Goal: Communication & Community: Connect with others

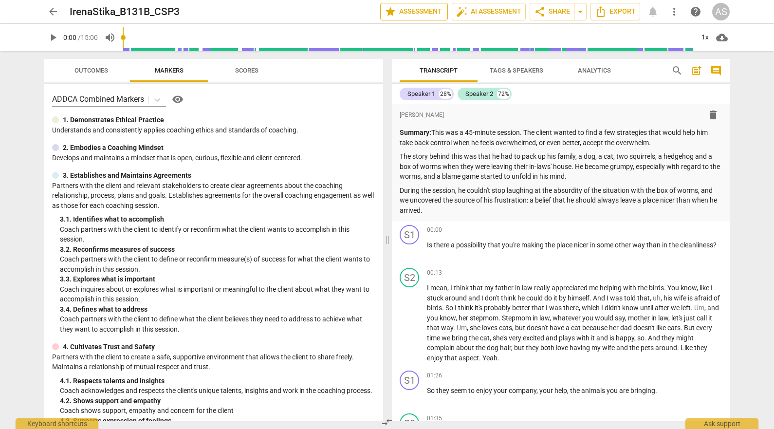
click at [421, 9] on span "star Assessment" at bounding box center [414, 12] width 59 height 12
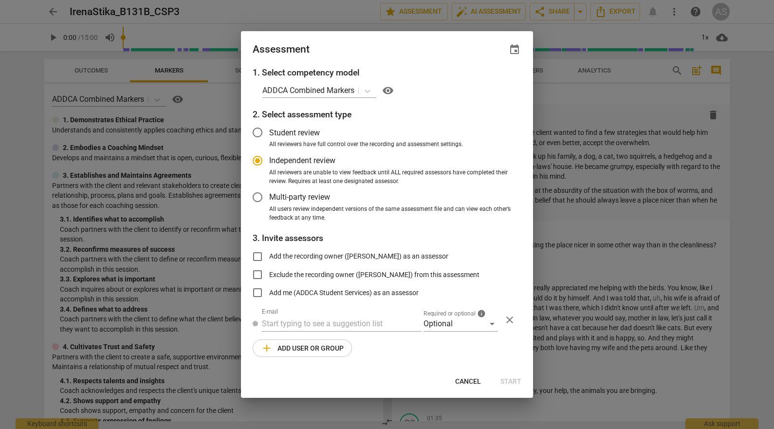
click at [515, 52] on span "event" at bounding box center [515, 50] width 12 height 12
radio input "false"
click at [487, 86] on input "date" at bounding box center [456, 83] width 68 height 14
type input "[DATE]"
click at [390, 54] on div at bounding box center [387, 214] width 774 height 429
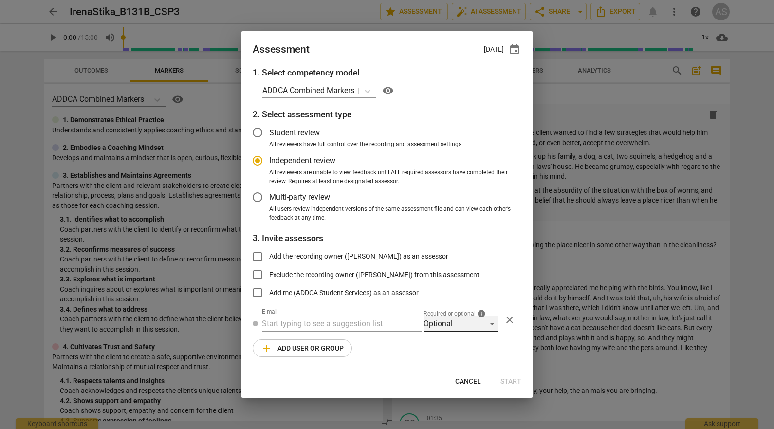
click at [450, 319] on div "Optional" at bounding box center [461, 324] width 75 height 16
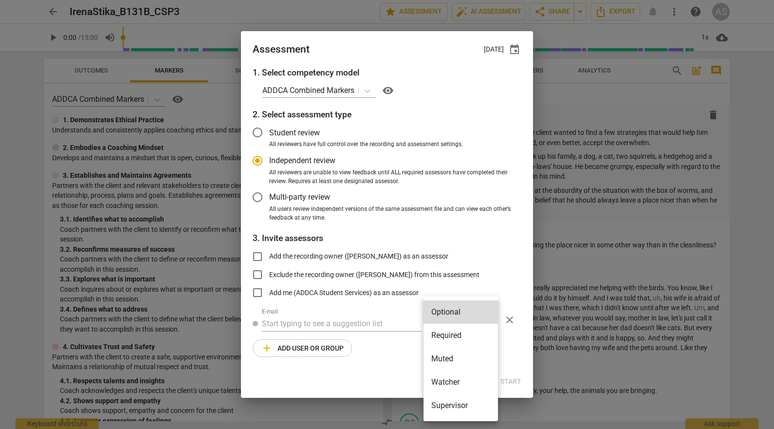
click at [451, 333] on li "Required" at bounding box center [461, 335] width 75 height 23
radio input "false"
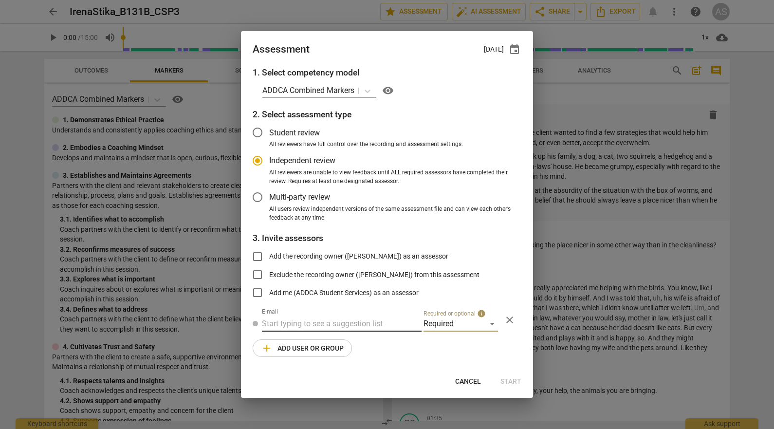
click at [355, 322] on input "text" at bounding box center [342, 324] width 160 height 16
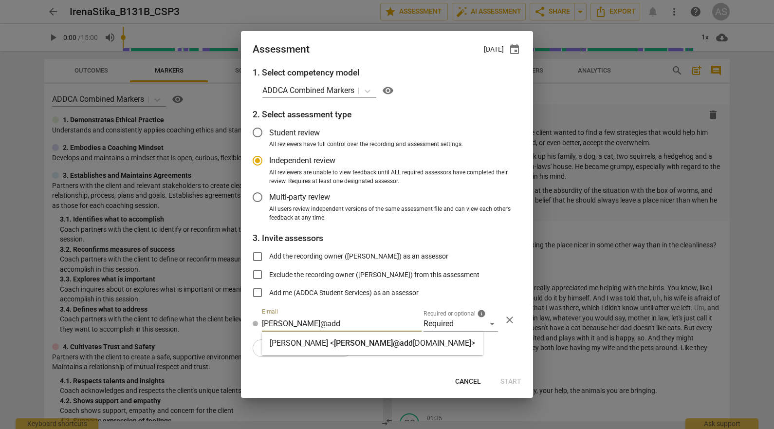
type input "[PERSON_NAME]@add"
click at [413, 347] on strong "[DOMAIN_NAME]>" at bounding box center [444, 342] width 62 height 9
radio input "false"
type input "[PERSON_NAME] <[PERSON_NAME][EMAIL_ADDRESS][DOMAIN_NAME]>"
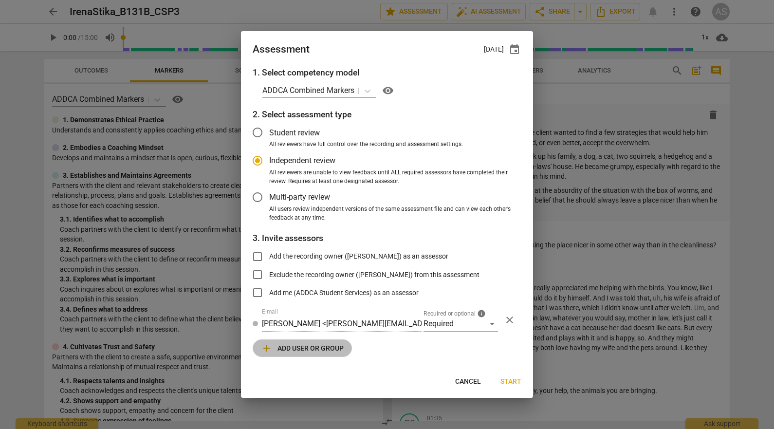
click at [314, 349] on span "add Add user or group" at bounding box center [302, 348] width 83 height 12
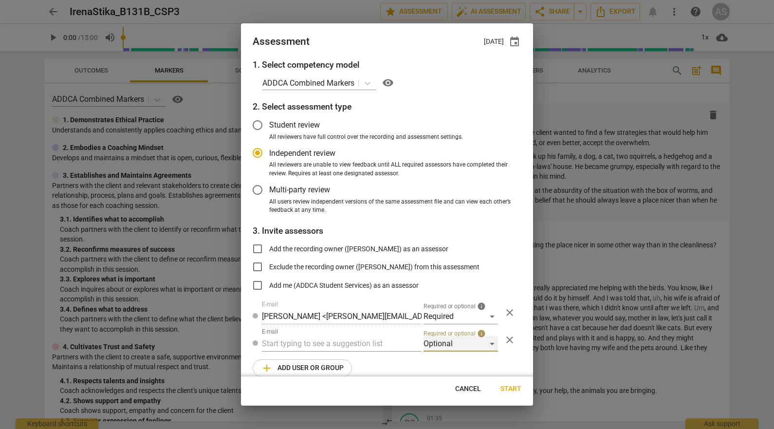
click at [438, 342] on div "Optional" at bounding box center [461, 344] width 75 height 16
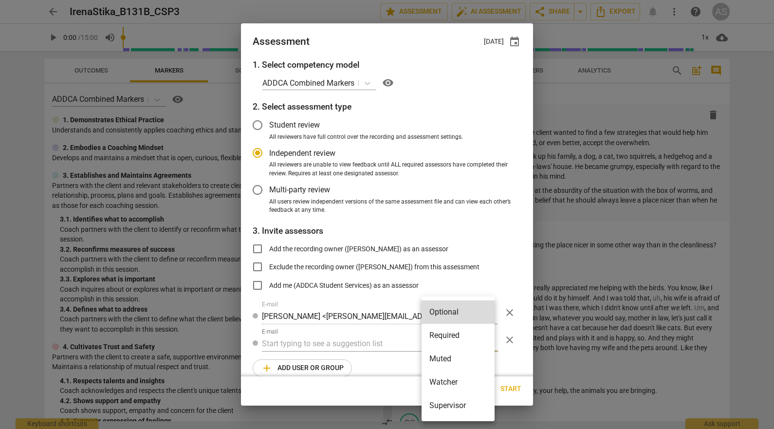
click at [446, 358] on li "Muted" at bounding box center [458, 358] width 73 height 23
radio input "false"
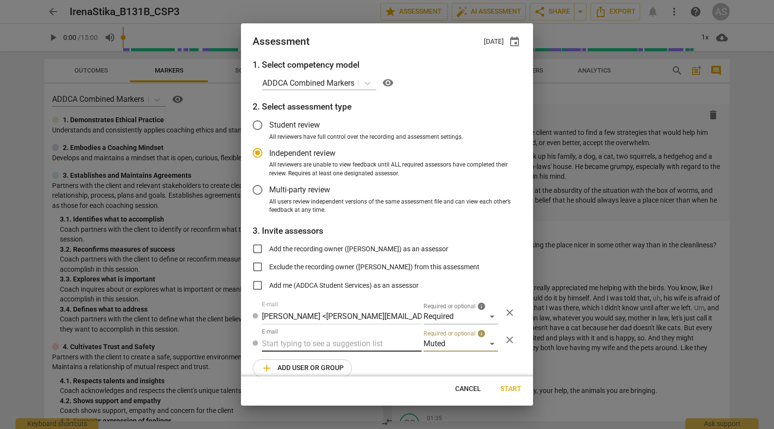
click at [375, 347] on input "text" at bounding box center [342, 344] width 160 height 16
type input "131B"
click at [363, 360] on div "Basic B- 131B CSPs" at bounding box center [341, 363] width 158 height 23
radio input "false"
type input "Basic B-131B CSPs"
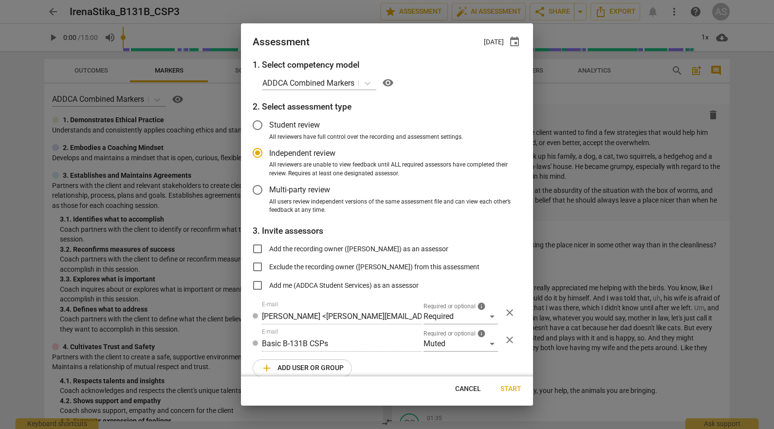
click at [520, 389] on span "Start" at bounding box center [511, 389] width 21 height 10
radio input "false"
type input "[PERSON_NAME] <[EMAIL_ADDRESS][DOMAIN_NAME]>"
type input "[PERSON_NAME] <[PERSON_NAME][EMAIL_ADDRESS][DOMAIN_NAME]>"
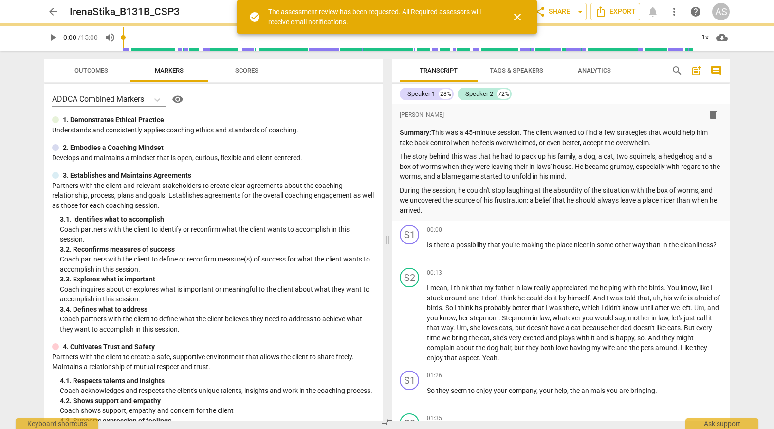
click at [53, 11] on span "arrow_back" at bounding box center [53, 12] width 12 height 12
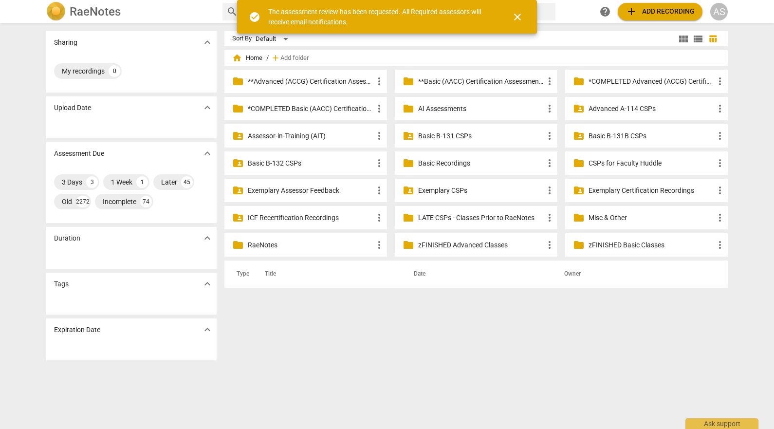
click at [607, 134] on p "Basic B-131B CSPs" at bounding box center [652, 136] width 126 height 10
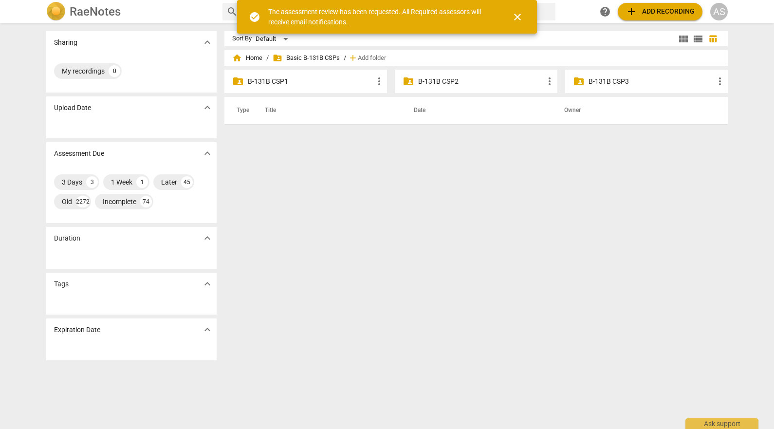
click at [614, 81] on p "B-131B CSP3" at bounding box center [652, 81] width 126 height 10
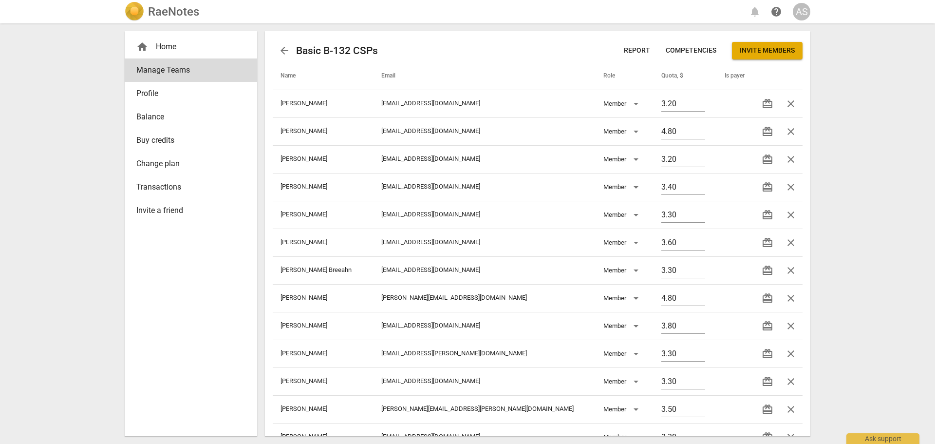
scroll to position [22, 0]
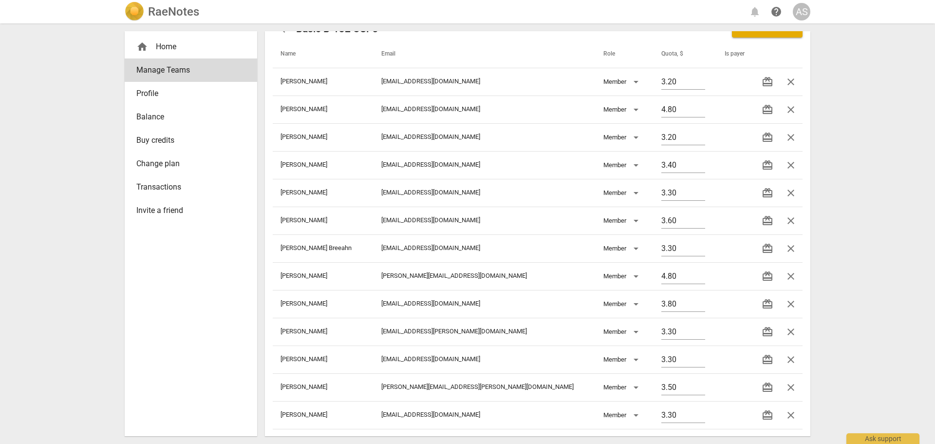
click at [802, 11] on div "AS" at bounding box center [802, 12] width 18 height 18
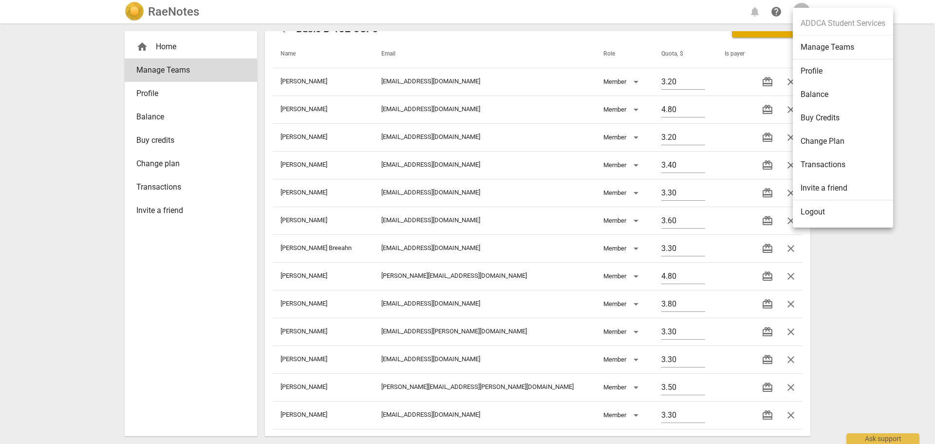
click at [472, 68] on div at bounding box center [467, 222] width 935 height 444
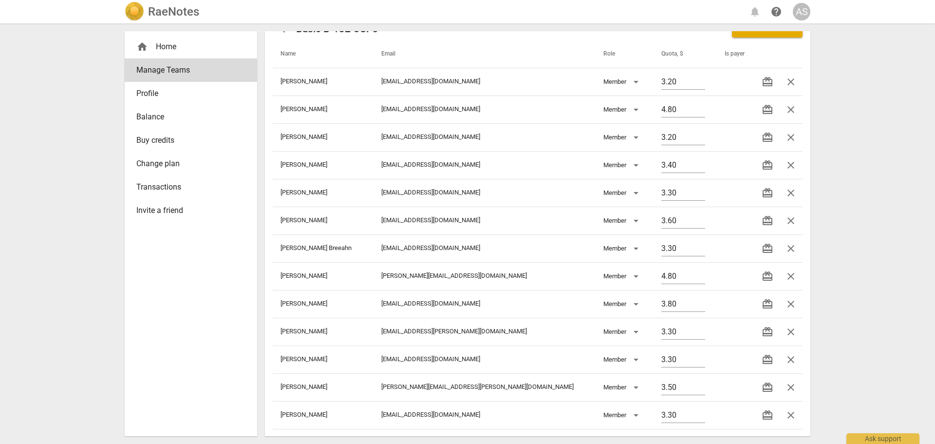
click at [290, 32] on span "arrow_back" at bounding box center [284, 29] width 23 height 12
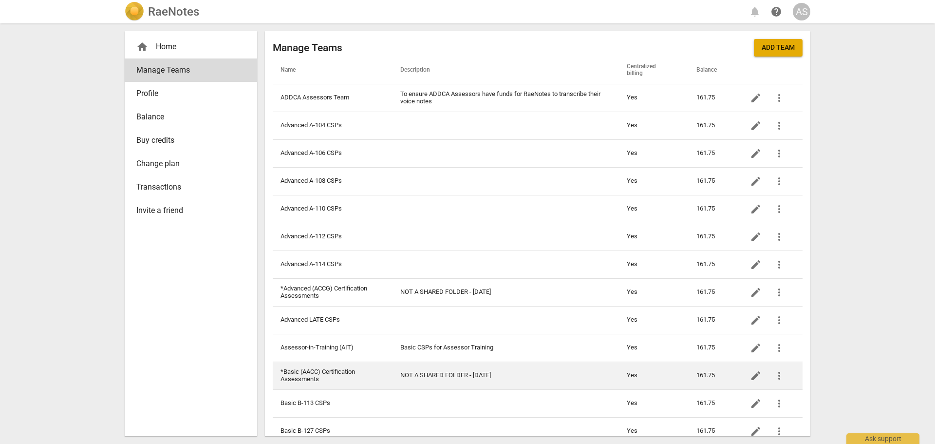
click at [348, 367] on td "*Basic (AACC) Certification Assessments" at bounding box center [333, 375] width 120 height 28
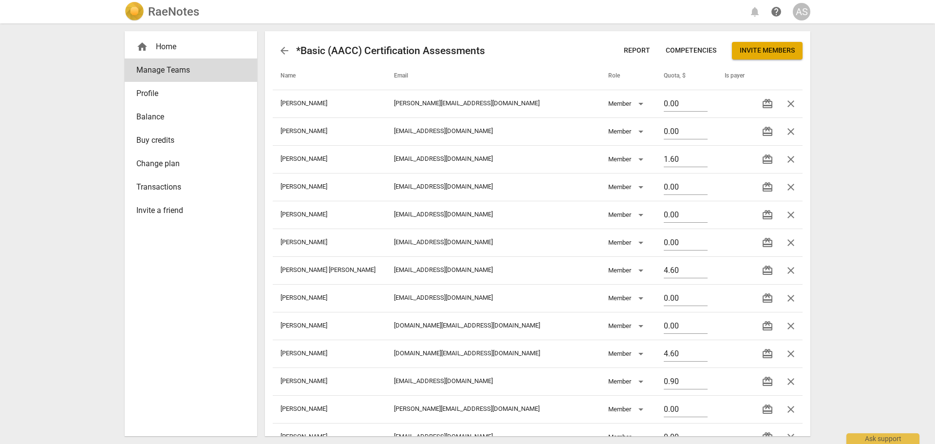
click at [768, 55] on span "Invite members" at bounding box center [767, 51] width 55 height 10
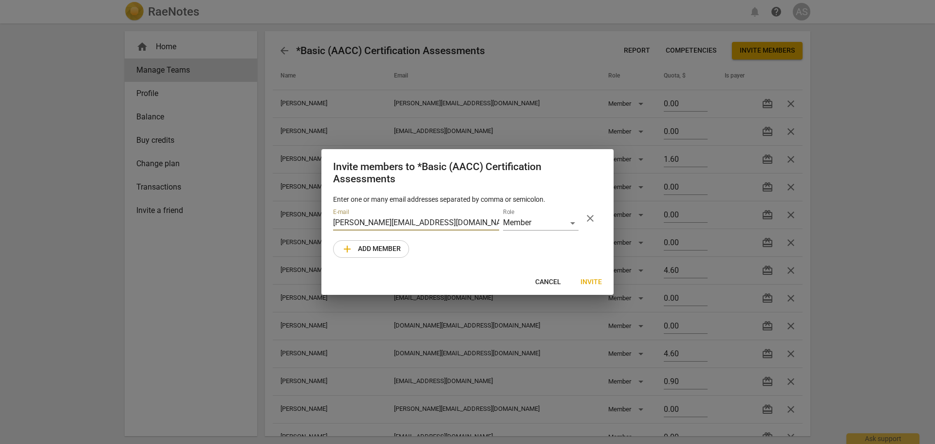
type input "nick@murfettgroup.com.au"
click at [595, 280] on span "Invite" at bounding box center [591, 282] width 21 height 10
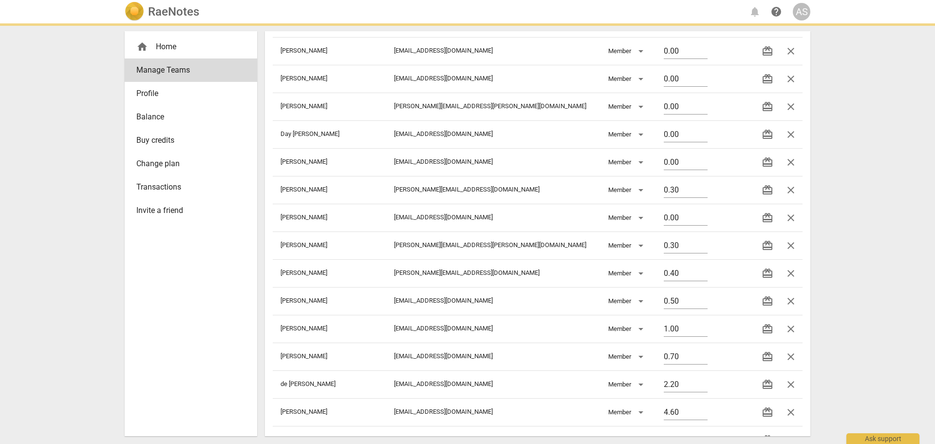
scroll to position [856, 0]
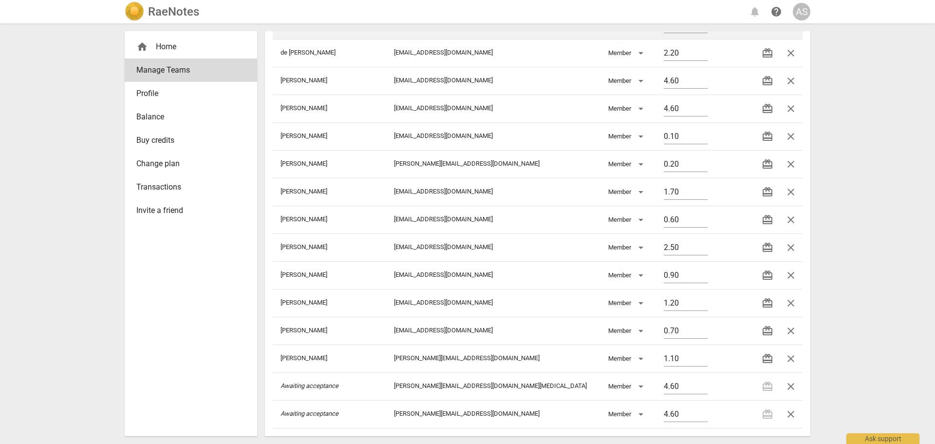
drag, startPoint x: 786, startPoint y: 334, endPoint x: 512, endPoint y: 35, distance: 405.4
click at [786, 334] on span "close" at bounding box center [791, 331] width 12 height 12
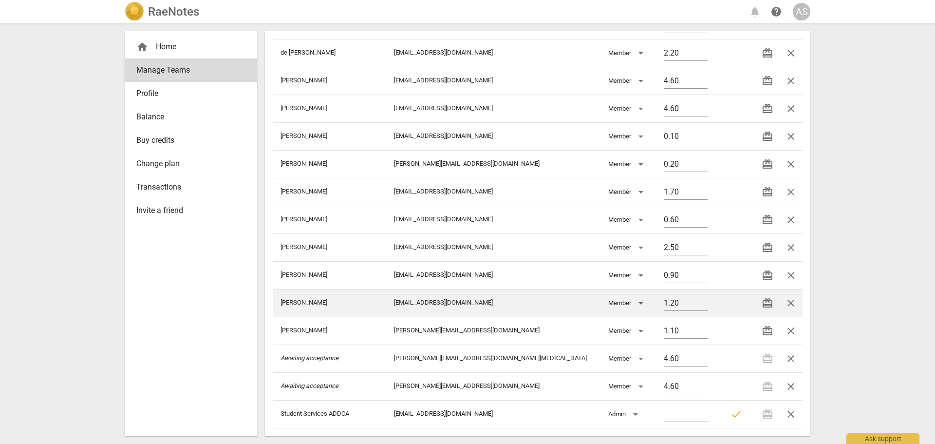
click at [789, 301] on span "close" at bounding box center [791, 303] width 12 height 12
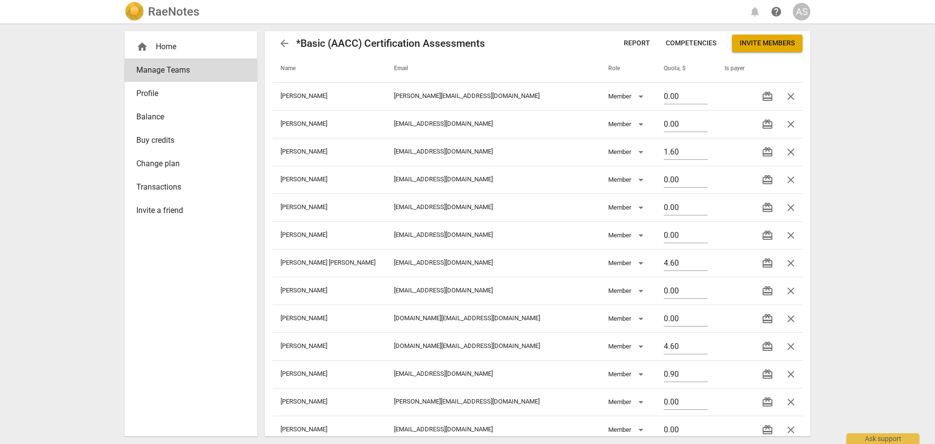
scroll to position [0, 0]
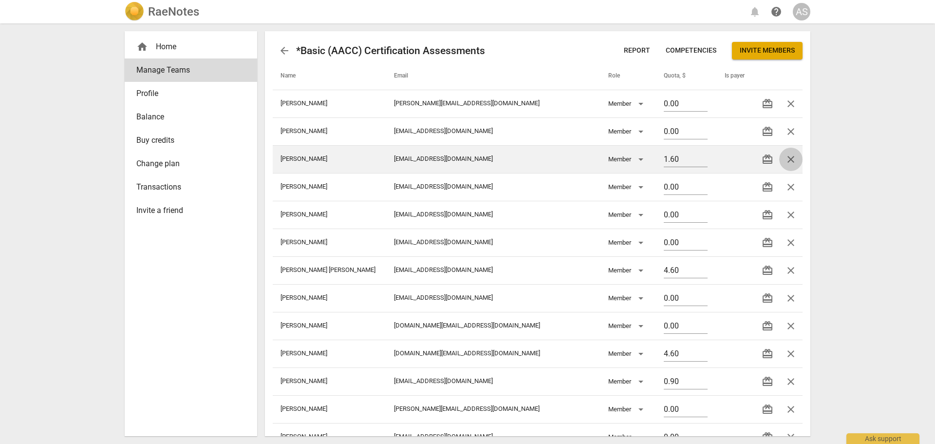
click at [793, 154] on span "close" at bounding box center [791, 159] width 12 height 12
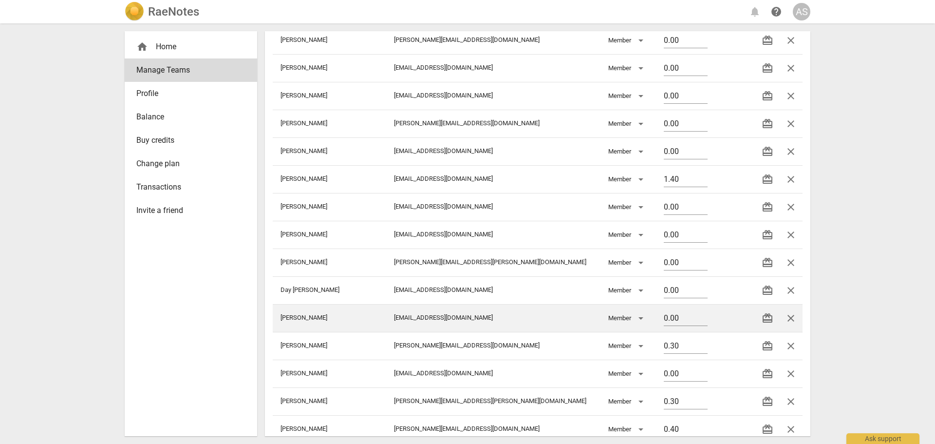
scroll to position [390, 0]
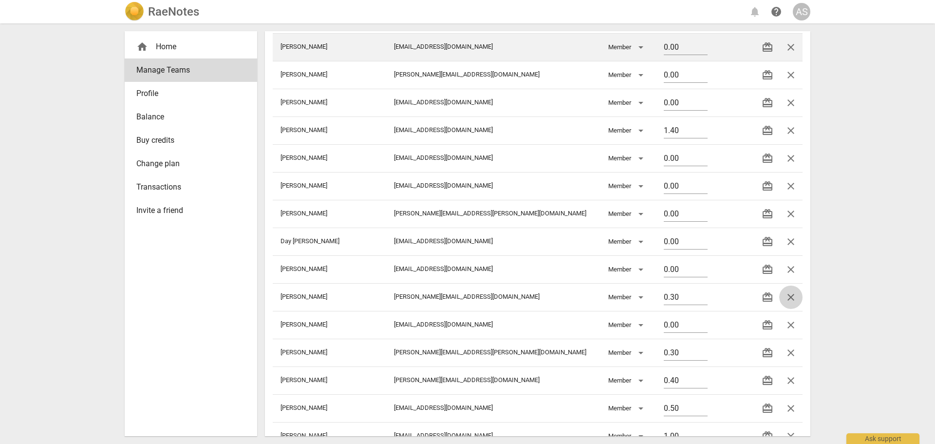
drag, startPoint x: 791, startPoint y: 301, endPoint x: 511, endPoint y: 33, distance: 387.9
click at [791, 301] on span "close" at bounding box center [791, 297] width 12 height 12
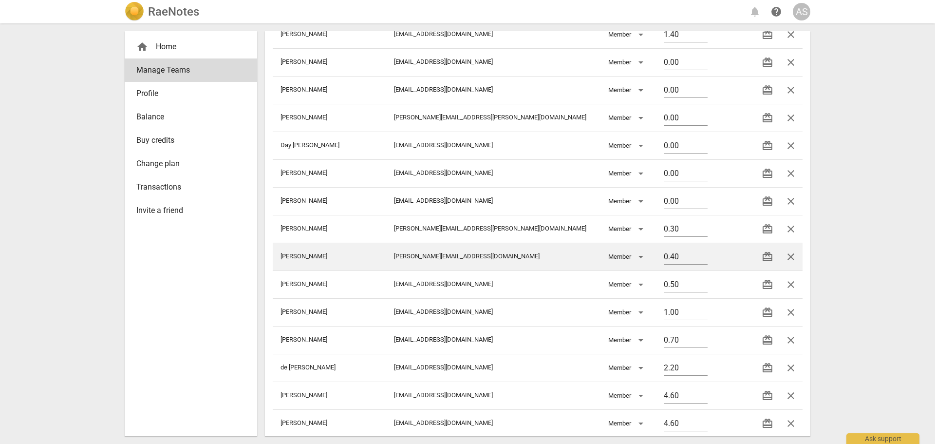
scroll to position [487, 0]
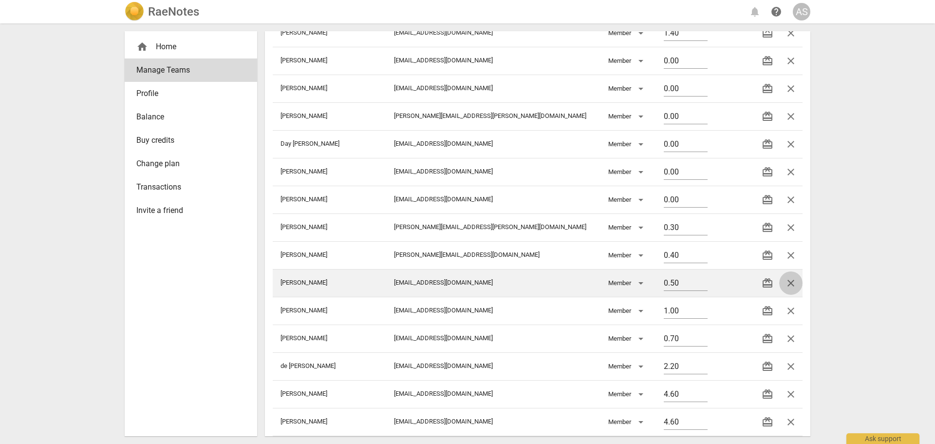
click at [785, 282] on span "close" at bounding box center [791, 283] width 12 height 12
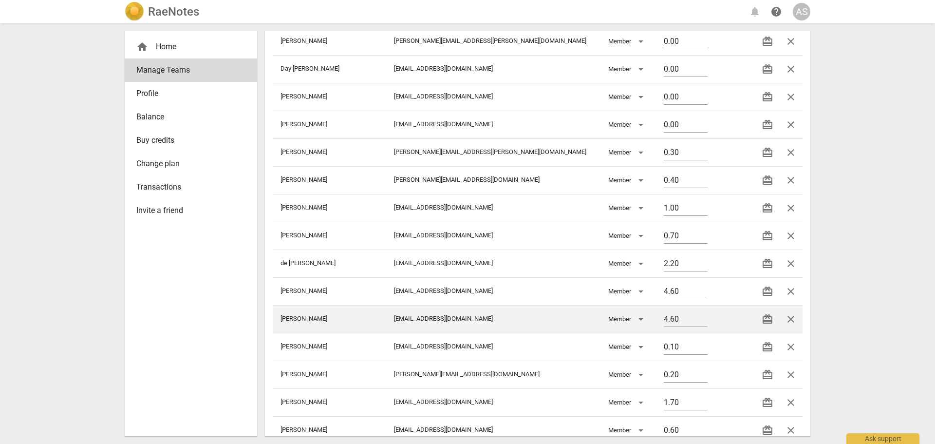
scroll to position [584, 0]
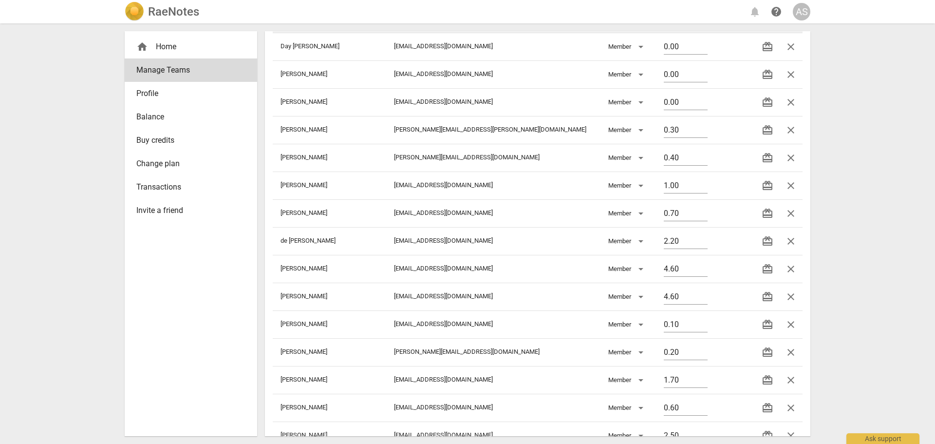
drag, startPoint x: 785, startPoint y: 353, endPoint x: 511, endPoint y: 32, distance: 421.1
click at [785, 353] on span "close" at bounding box center [791, 352] width 12 height 12
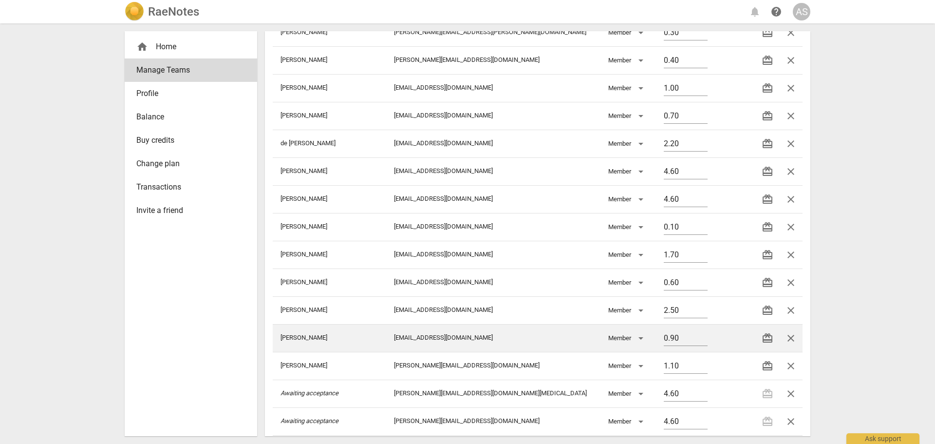
scroll to position [717, 0]
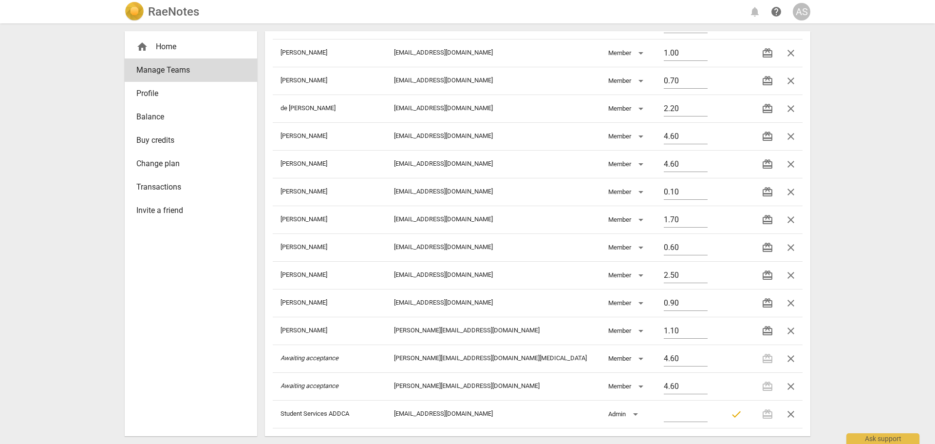
click at [157, 16] on h2 "RaeNotes" at bounding box center [173, 12] width 51 height 14
